Goal: Task Accomplishment & Management: Manage account settings

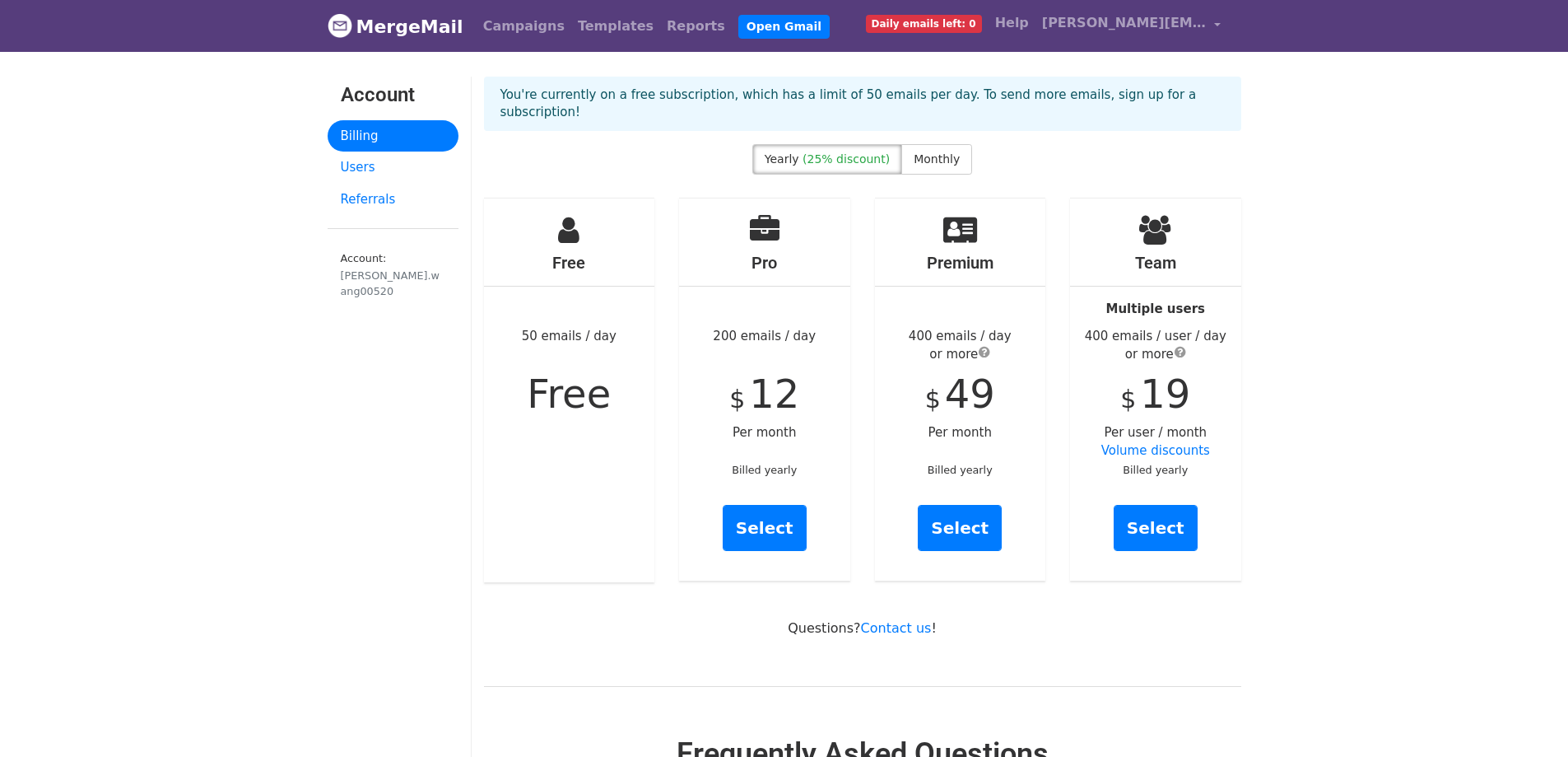
click at [940, 26] on span "Daily emails left: 0" at bounding box center [924, 23] width 116 height 18
click at [412, 26] on link "MergeMail" at bounding box center [395, 26] width 136 height 35
